Goal: Find contact information: Find contact information

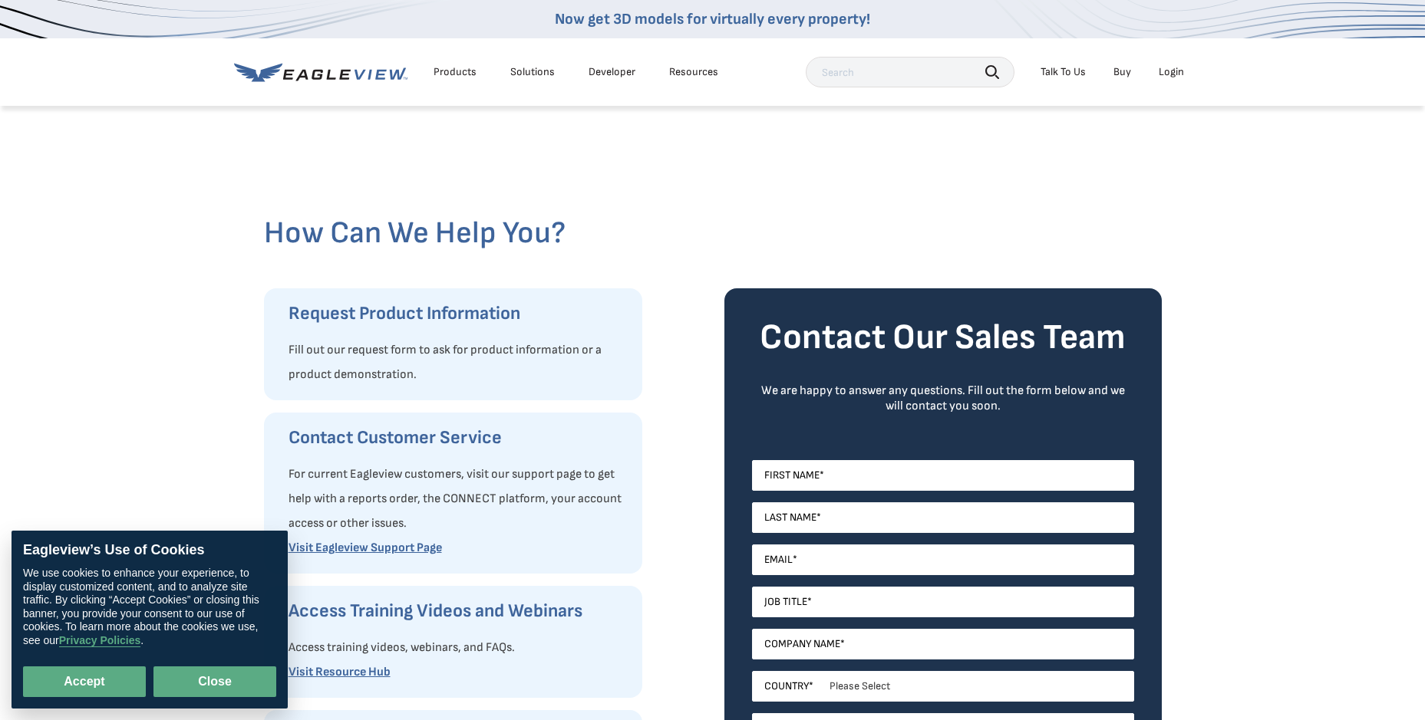
click at [221, 680] on button "Close" at bounding box center [214, 682] width 123 height 31
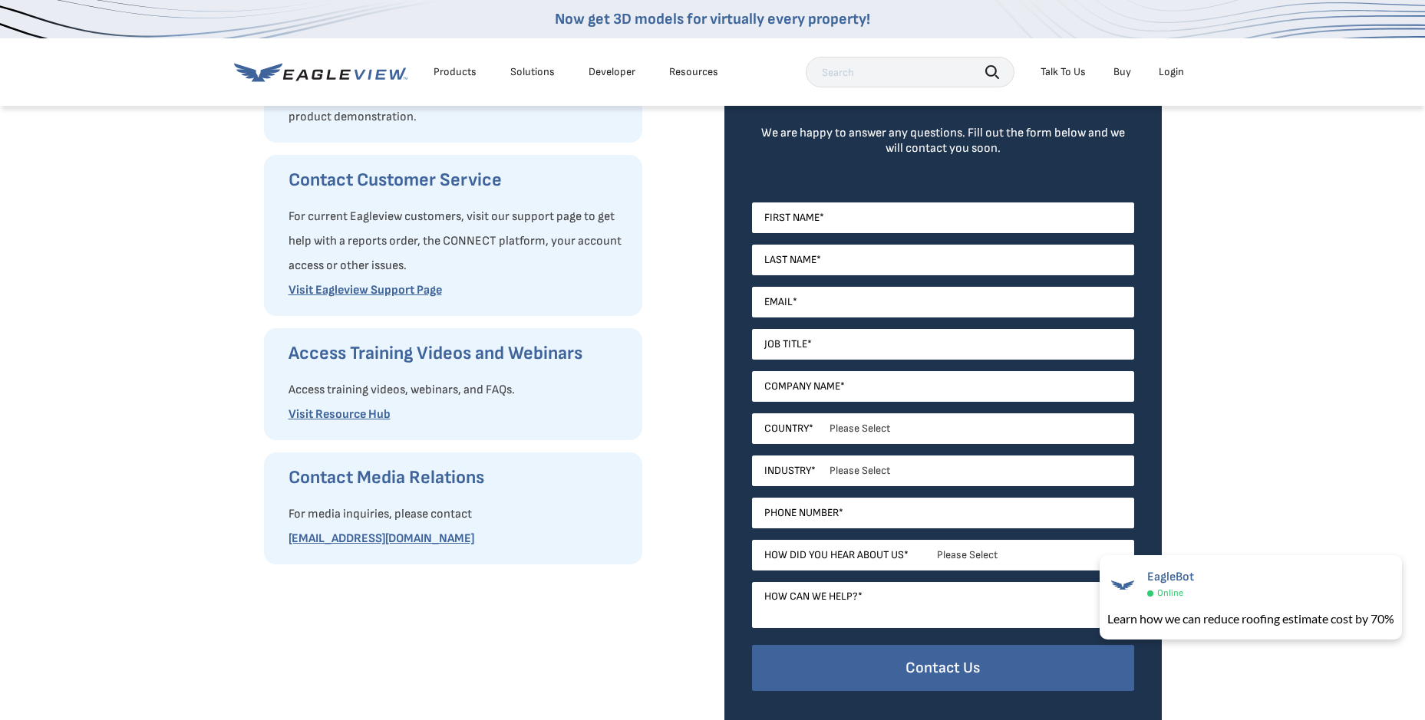
scroll to position [230, 0]
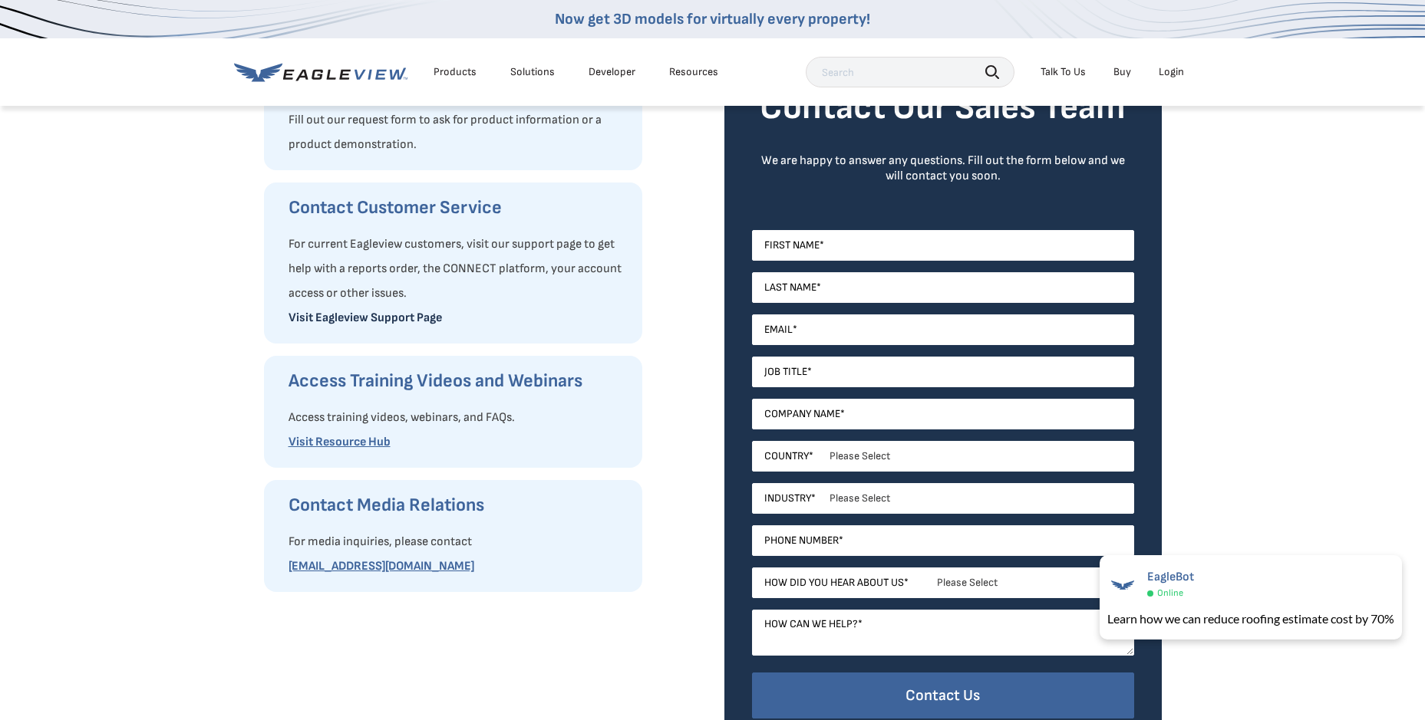
click at [382, 321] on link "Visit Eagleview Support Page" at bounding box center [364, 318] width 153 height 15
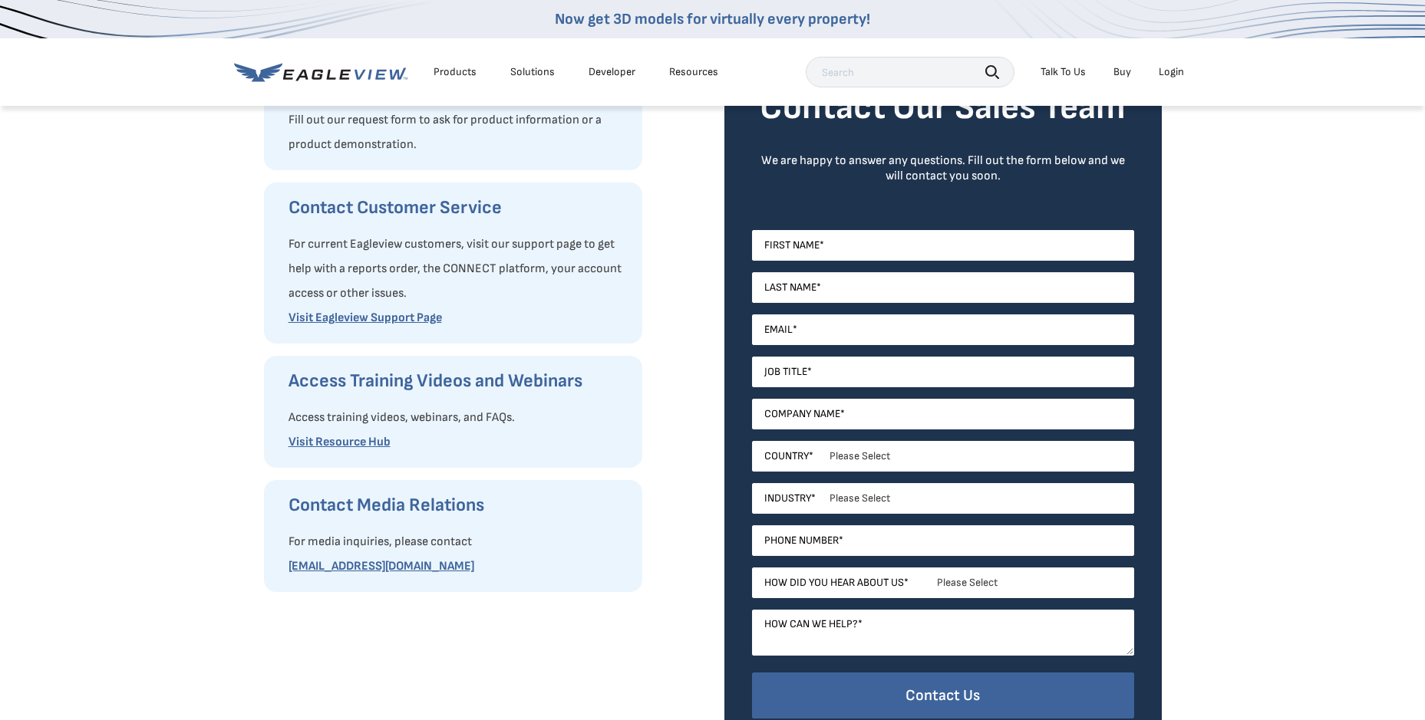
click at [1069, 75] on div "Talk To Us" at bounding box center [1062, 72] width 45 height 14
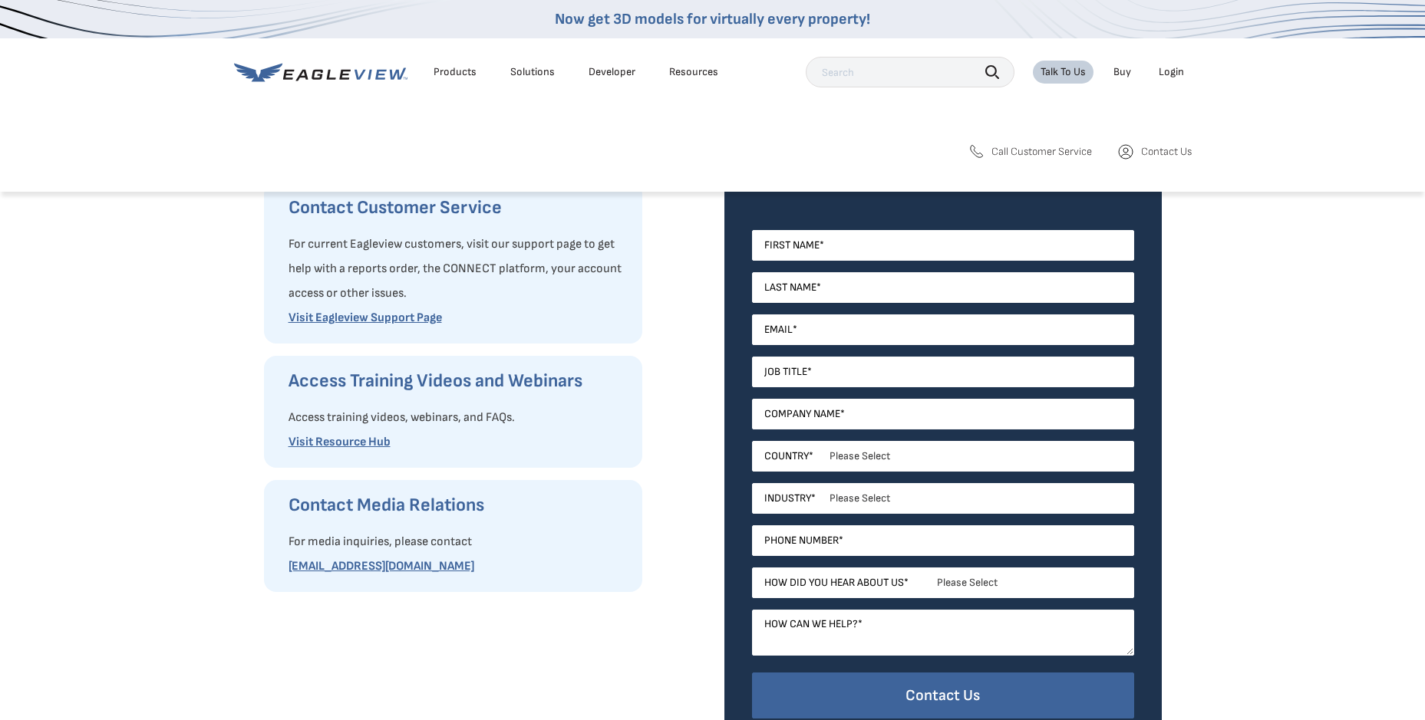
click at [1022, 155] on span "Call Customer Service" at bounding box center [1041, 152] width 100 height 14
click at [1125, 70] on link "Buy" at bounding box center [1122, 72] width 18 height 14
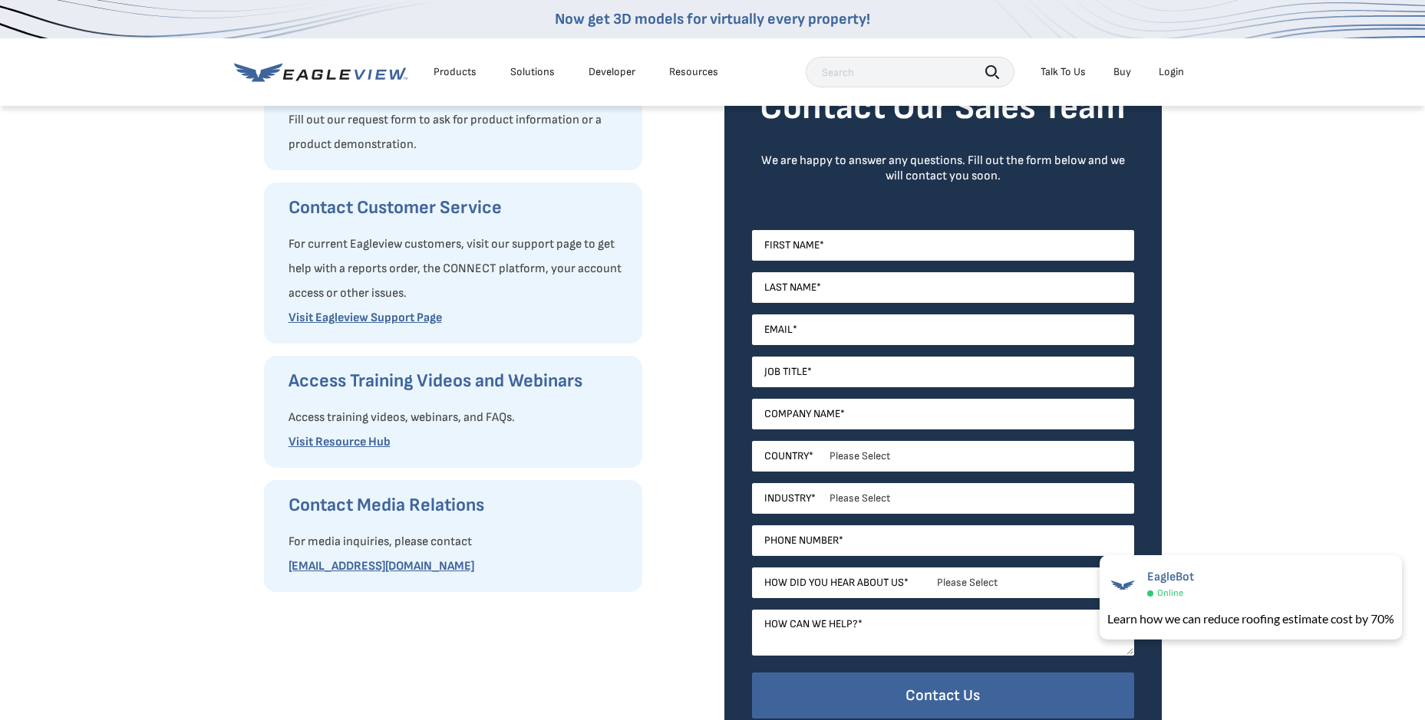
click at [1361, 364] on div "How Can We Help You? Request Product Information Fill out our request form to a…" at bounding box center [712, 321] width 1425 height 895
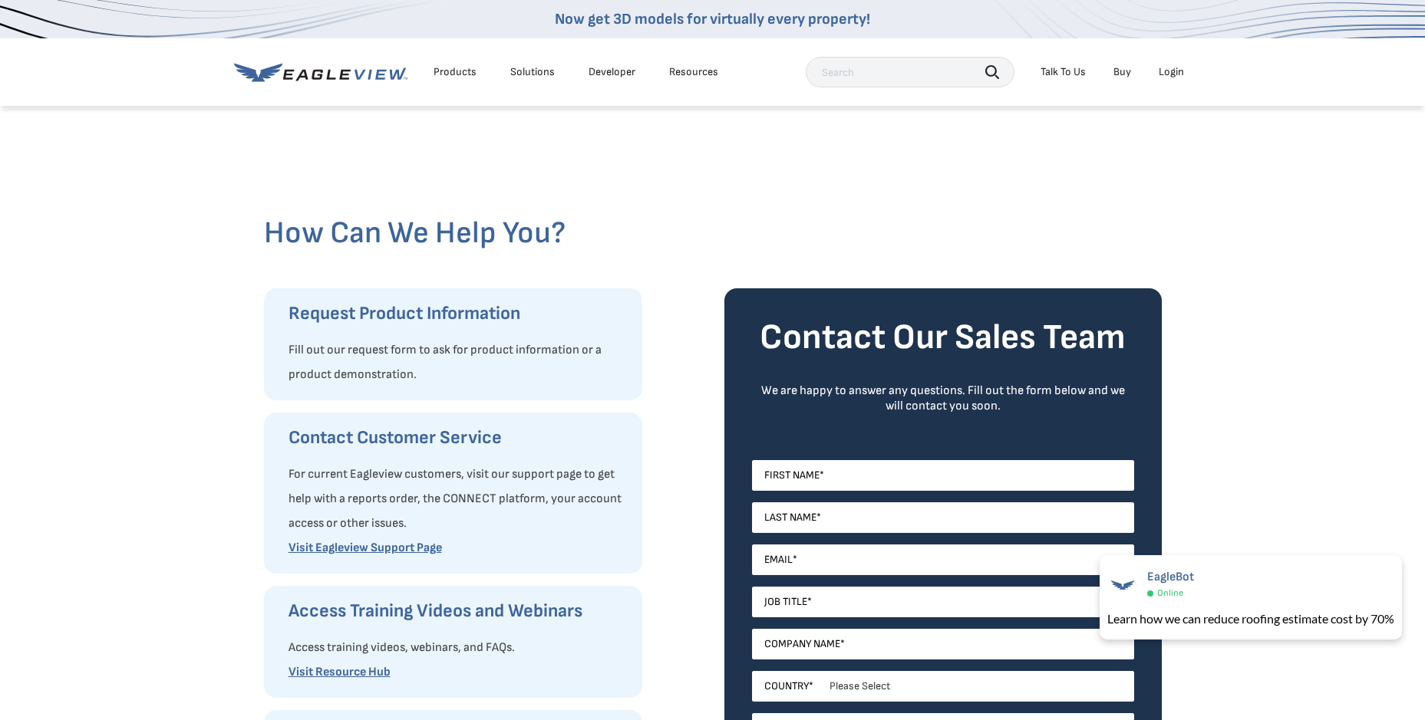
click at [1053, 77] on div "Talk To Us" at bounding box center [1062, 72] width 45 height 14
click at [1168, 154] on span "Contact Us" at bounding box center [1166, 152] width 51 height 14
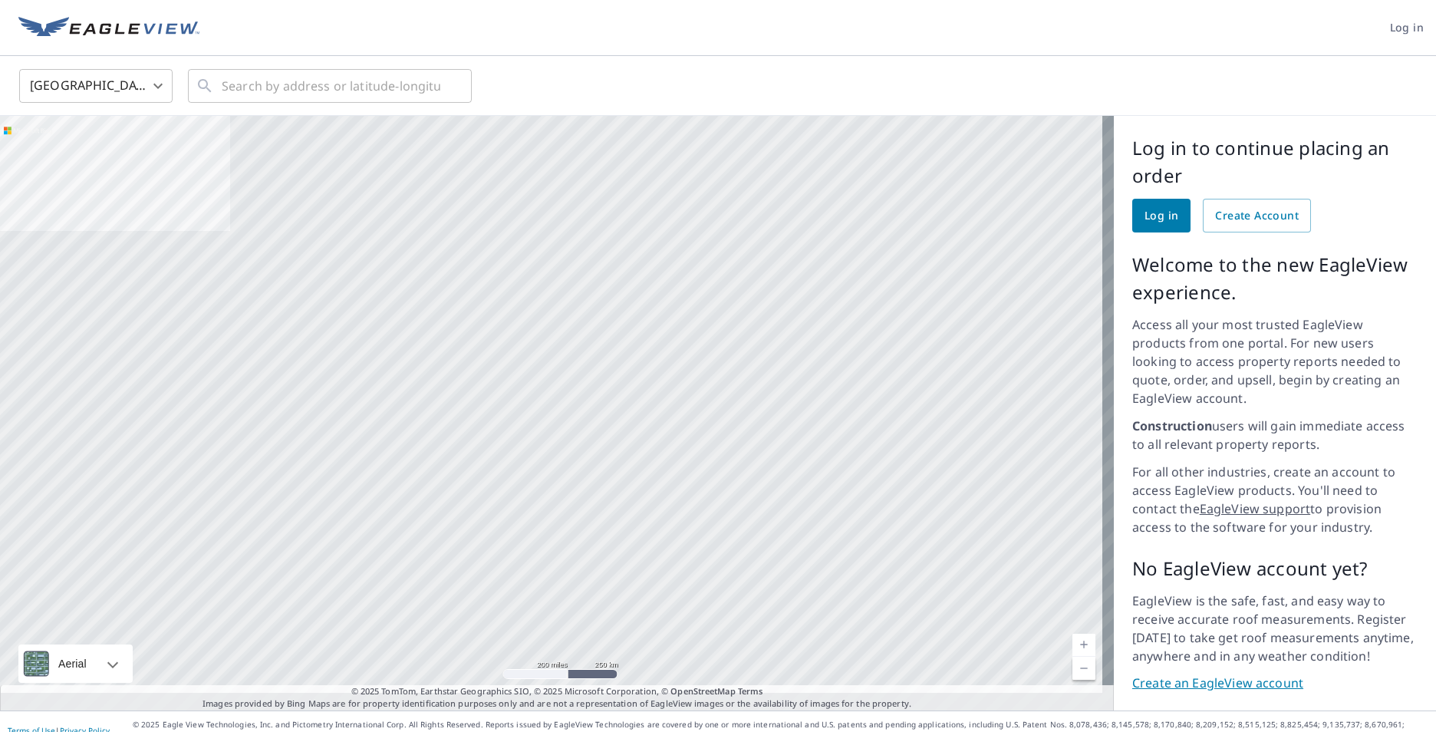
click at [1247, 500] on link "EagleView support" at bounding box center [1255, 508] width 111 height 17
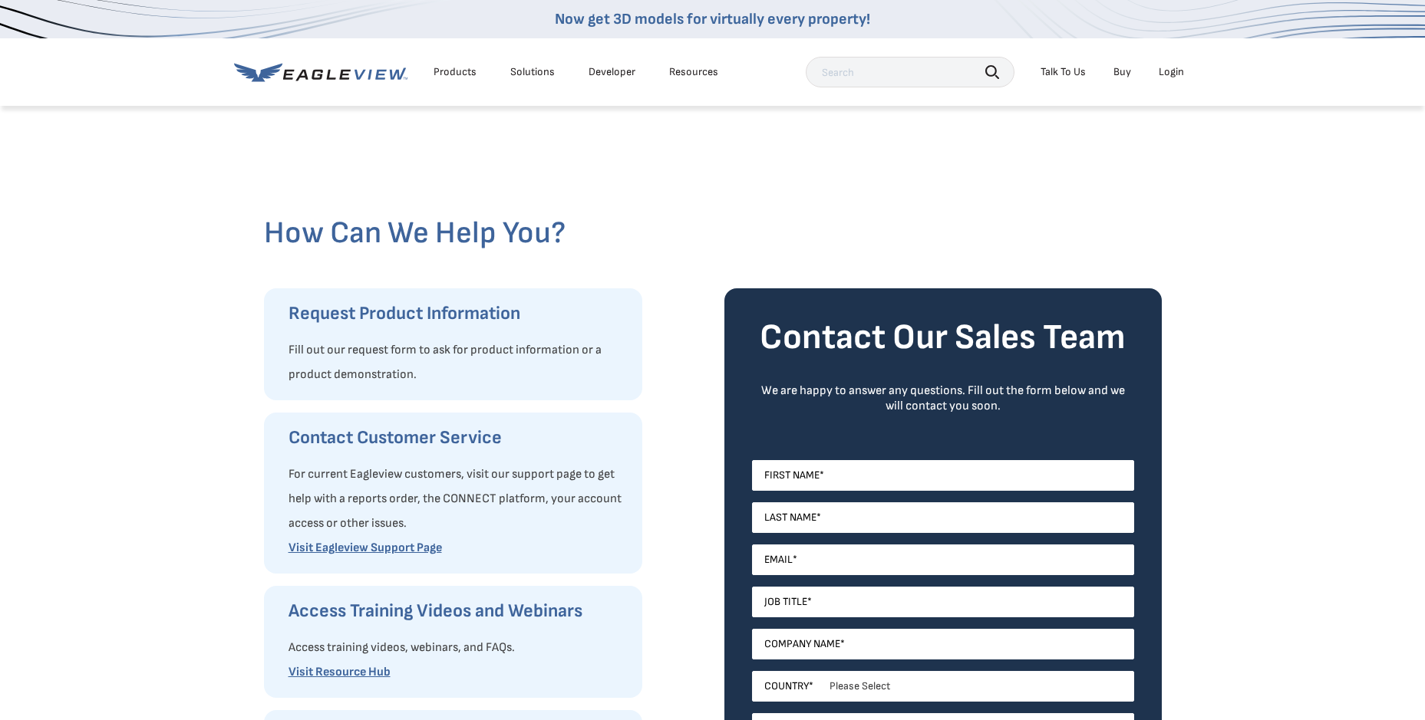
click at [1066, 64] on li "Talk To Us" at bounding box center [1063, 72] width 61 height 23
click at [1070, 74] on div "Talk To Us" at bounding box center [1062, 72] width 45 height 14
click at [1065, 143] on link "Call Customer Service" at bounding box center [1029, 152] width 125 height 18
click at [1173, 238] on div "How Can We Help You? Request Product Information Fill out our request form to a…" at bounding box center [712, 551] width 1425 height 895
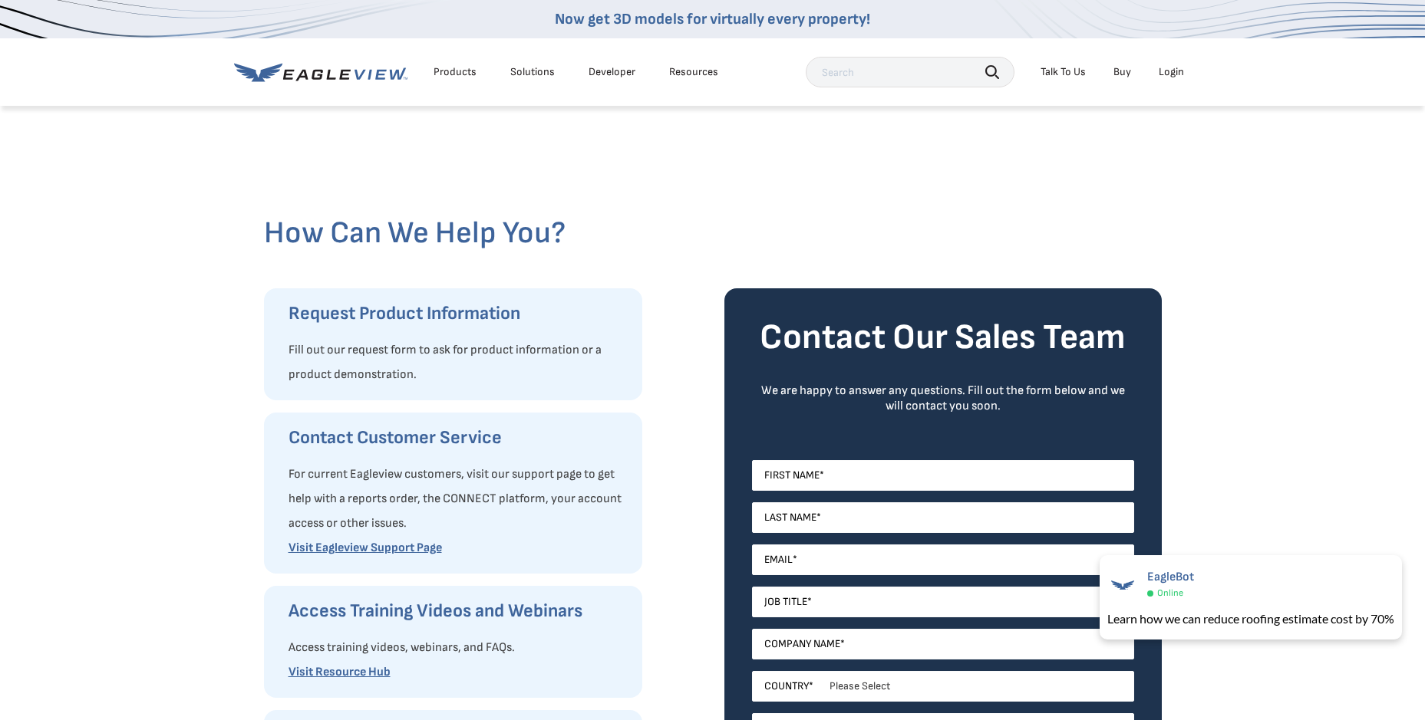
click at [699, 75] on div "Resources" at bounding box center [693, 72] width 49 height 14
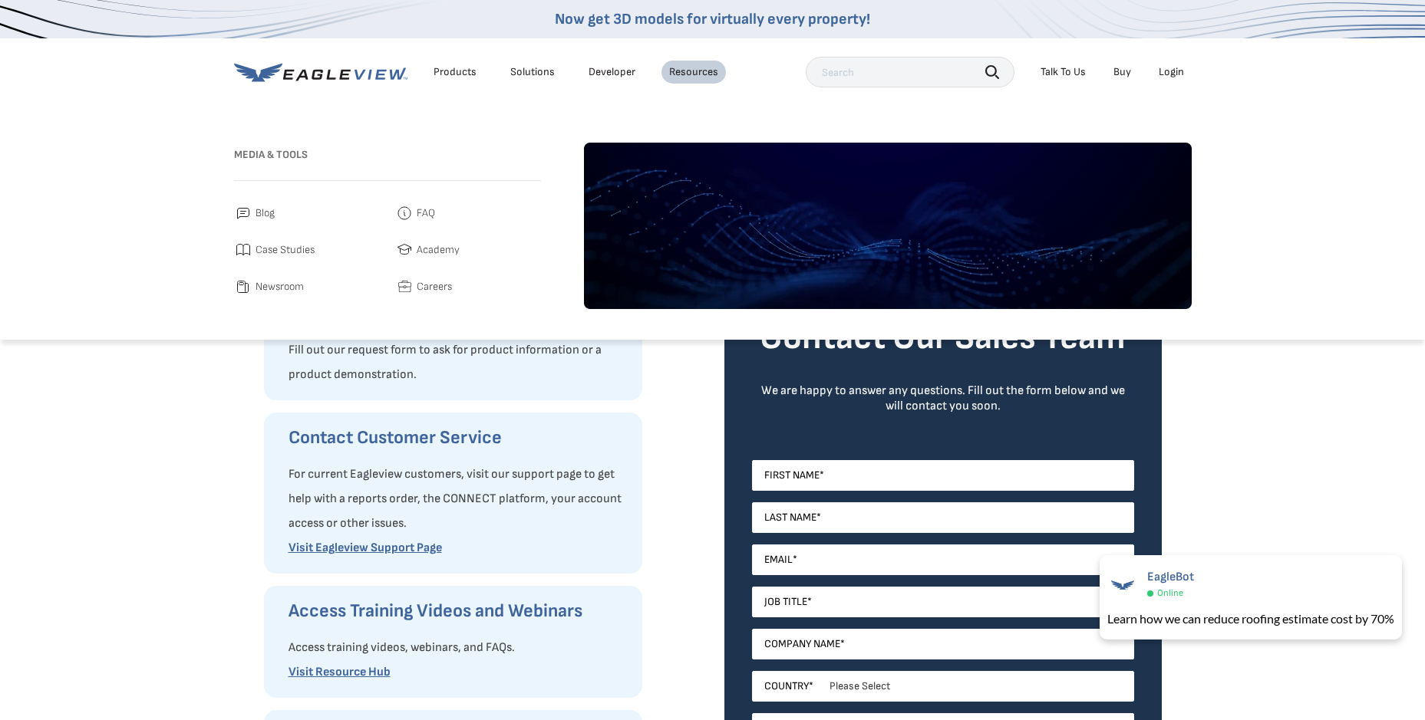
click at [427, 215] on span "FAQ" at bounding box center [426, 213] width 18 height 18
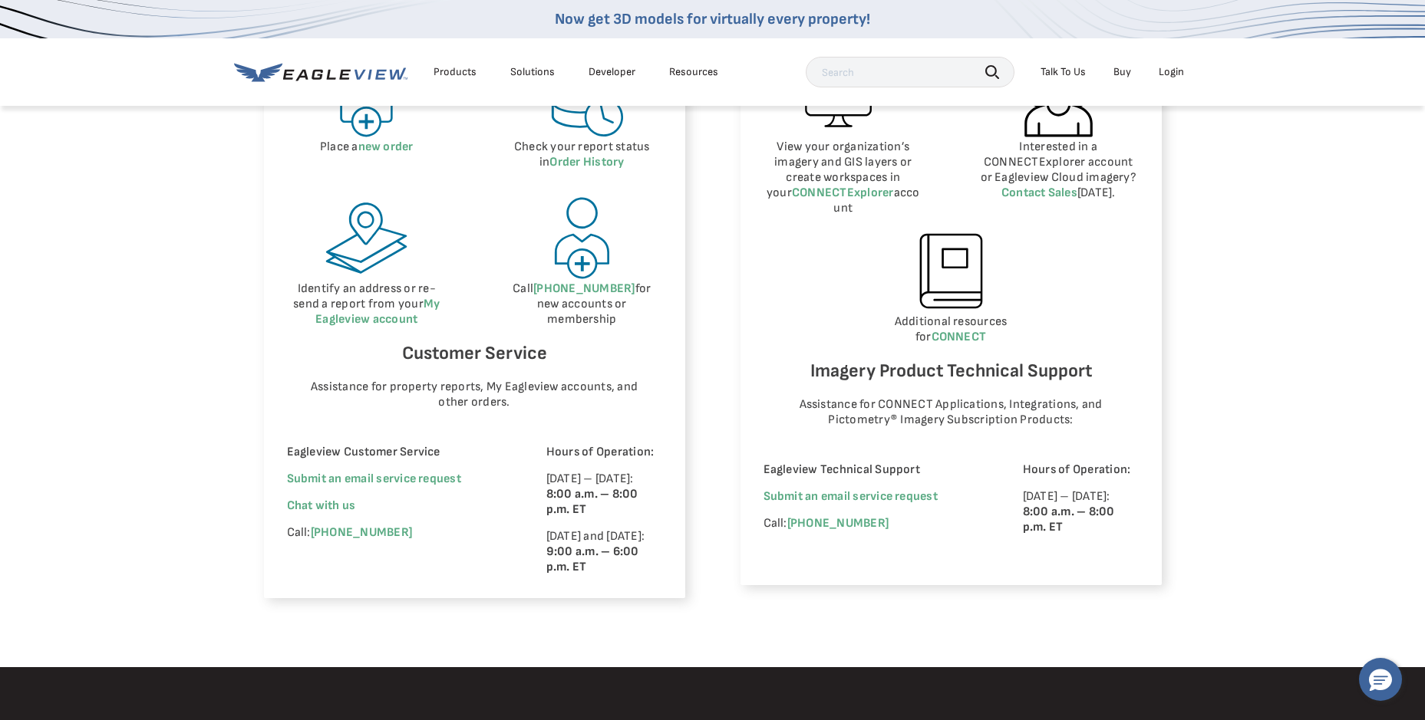
scroll to position [844, 0]
